Goal: Check status

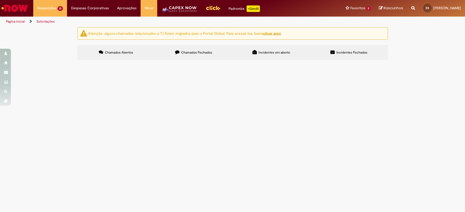
click at [120, 45] on label "Chamados Abertos" at bounding box center [116, 52] width 78 height 15
click at [0, 0] on span "R13417116" at bounding box center [0, 0] width 0 height 0
click at [0, 0] on span "Criar Cadastro de Material (Exclusivo CENG)" at bounding box center [0, 0] width 0 height 0
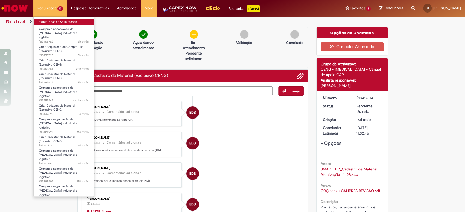
click at [47, 21] on link "Exibir Todas as Solicitações" at bounding box center [63, 22] width 60 height 6
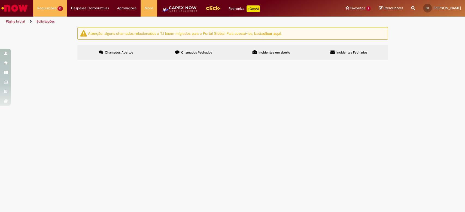
scroll to position [87, 0]
click at [0, 0] on span "R13417116" at bounding box center [0, 0] width 0 height 0
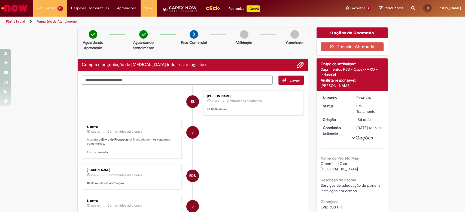
click at [158, 79] on textarea "Digite sua mensagem aqui..." at bounding box center [177, 80] width 191 height 9
drag, startPoint x: 353, startPoint y: 98, endPoint x: 374, endPoint y: 97, distance: 21.0
click at [374, 97] on div "R13417116" at bounding box center [368, 97] width 25 height 5
copy div "R13417116"
